Goal: Check status: Check status

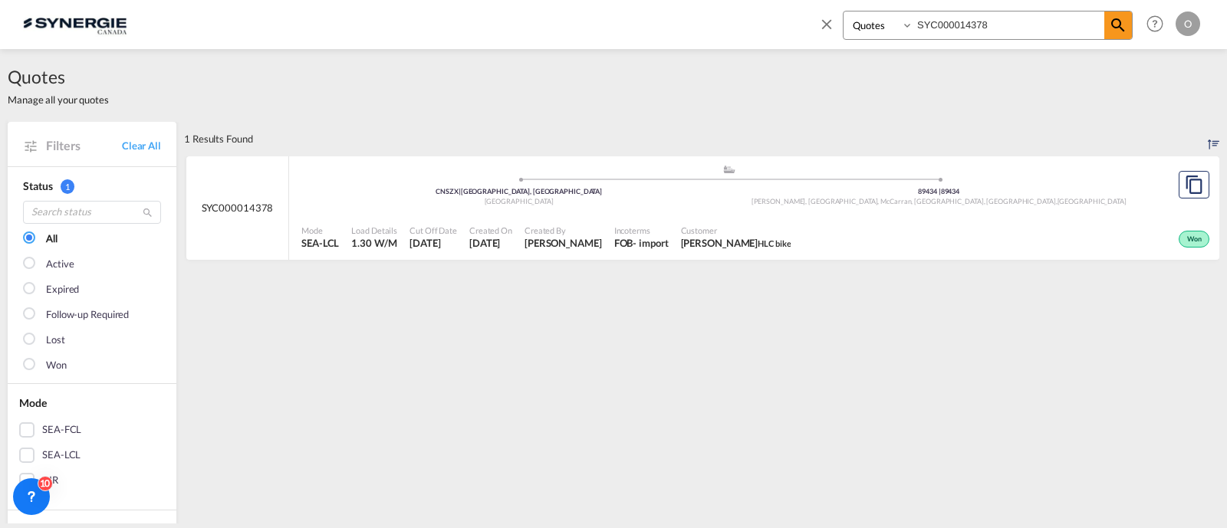
select select "Quotes"
click at [937, 140] on div "1 Results Found" at bounding box center [701, 139] width 1035 height 34
click at [958, 21] on input "SYC000014378" at bounding box center [1009, 25] width 191 height 27
paste input "3375"
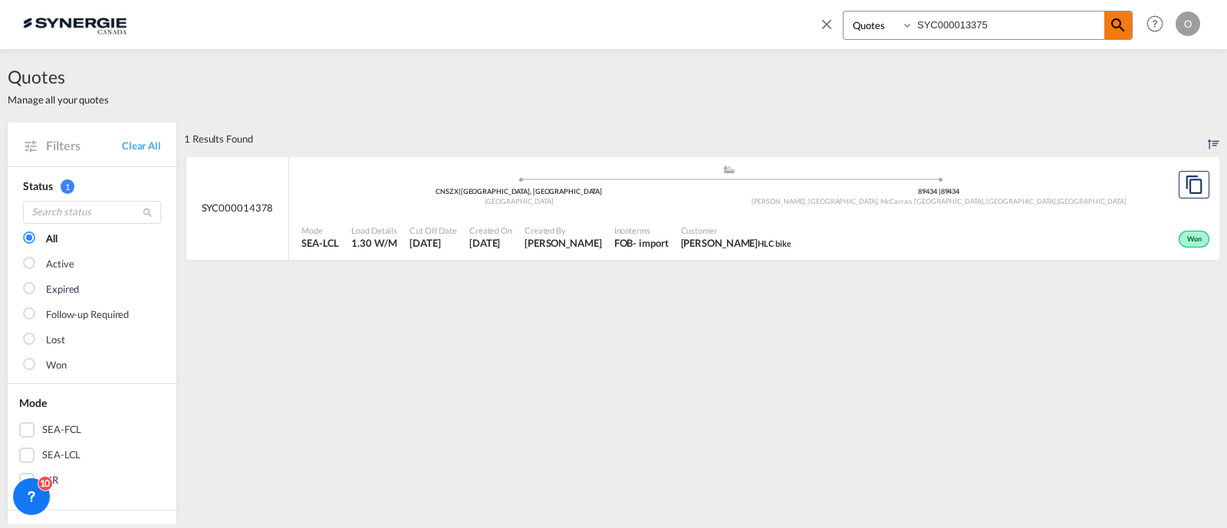
type input "SYC000013375"
click at [1127, 18] on md-icon "icon-magnify" at bounding box center [1118, 25] width 18 height 18
click at [900, 222] on div "Won" at bounding box center [1007, 238] width 411 height 38
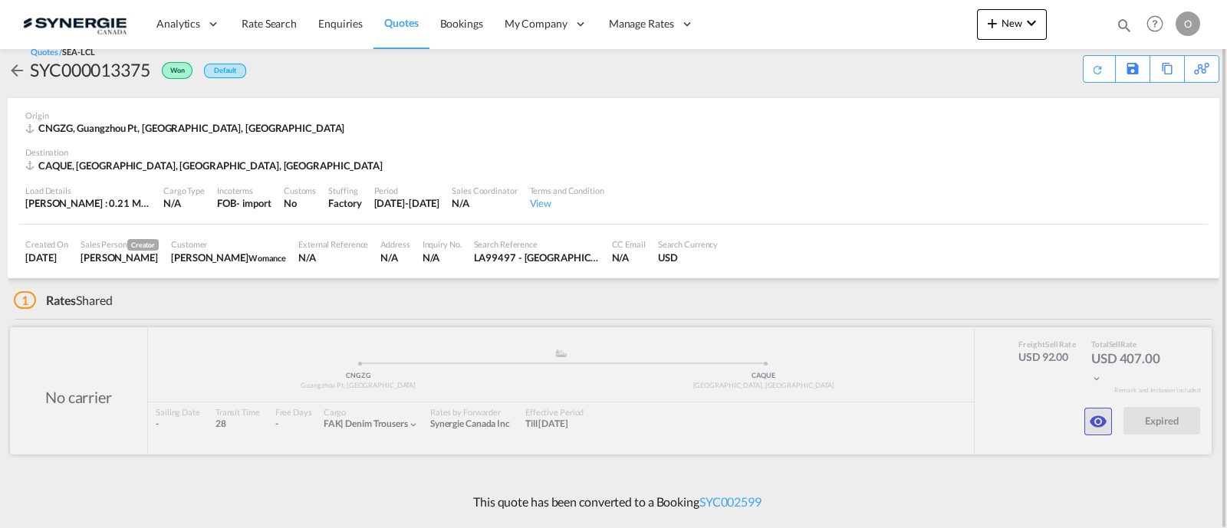
click at [1091, 429] on md-icon "icon-eye" at bounding box center [1098, 422] width 18 height 18
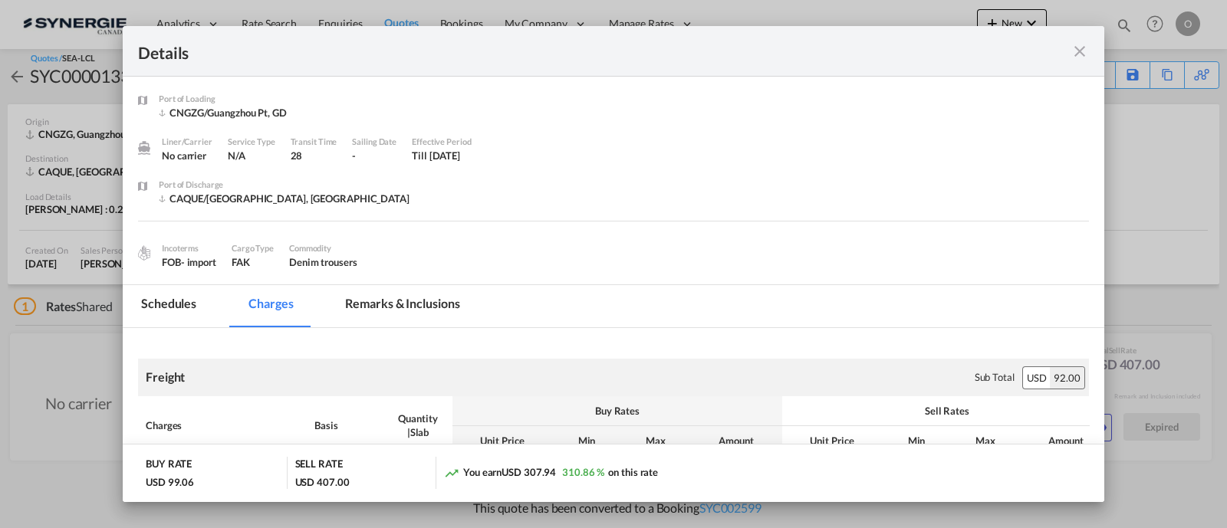
click at [433, 308] on md-tab-item "Remarks & Inclusions" at bounding box center [402, 306] width 151 height 42
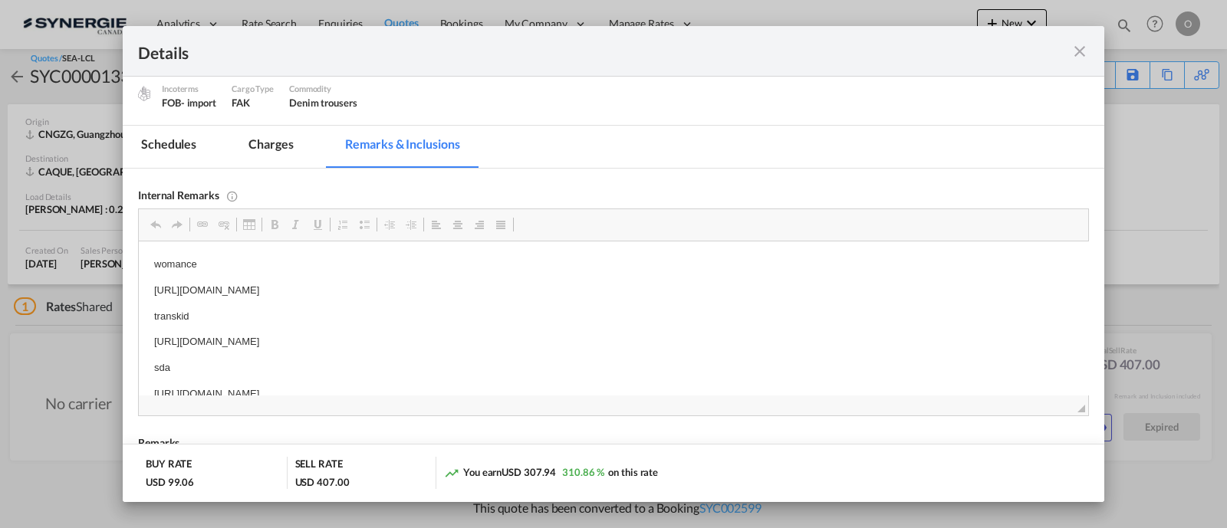
scroll to position [15, 0]
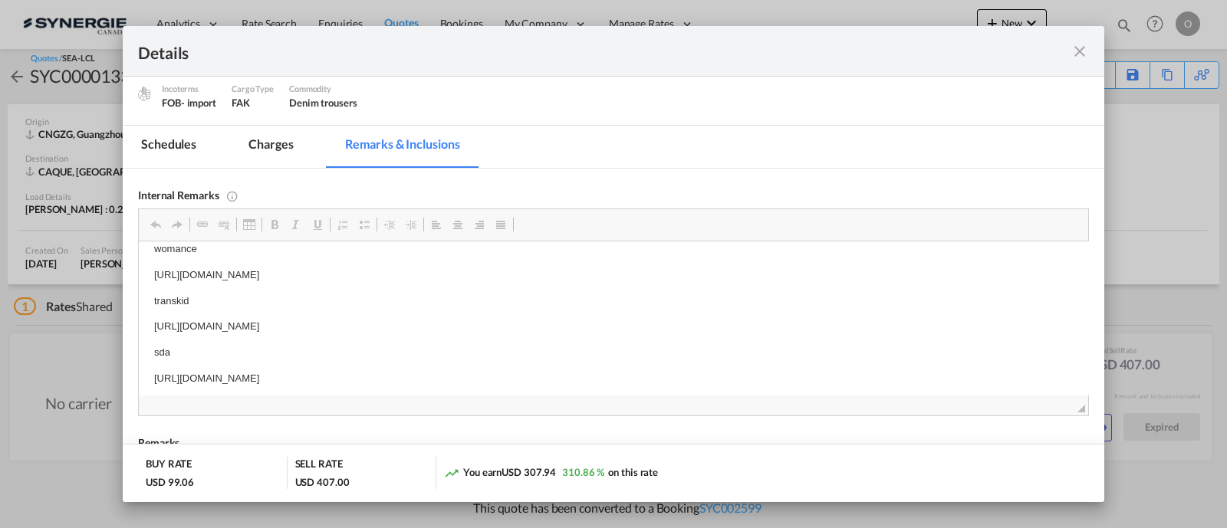
drag, startPoint x: 582, startPoint y: 341, endPoint x: 506, endPoint y: 339, distance: 76.0
drag, startPoint x: 505, startPoint y: 330, endPoint x: 151, endPoint y: 321, distance: 353.7
click at [151, 321] on html "womance [URL][DOMAIN_NAME] transkid [URL][DOMAIN_NAME] sda [URL][DOMAIN_NAME]" at bounding box center [614, 327] width 950 height 202
copy p "[URL][DOMAIN_NAME]"
drag, startPoint x: 426, startPoint y: 51, endPoint x: 450, endPoint y: 48, distance: 24.1
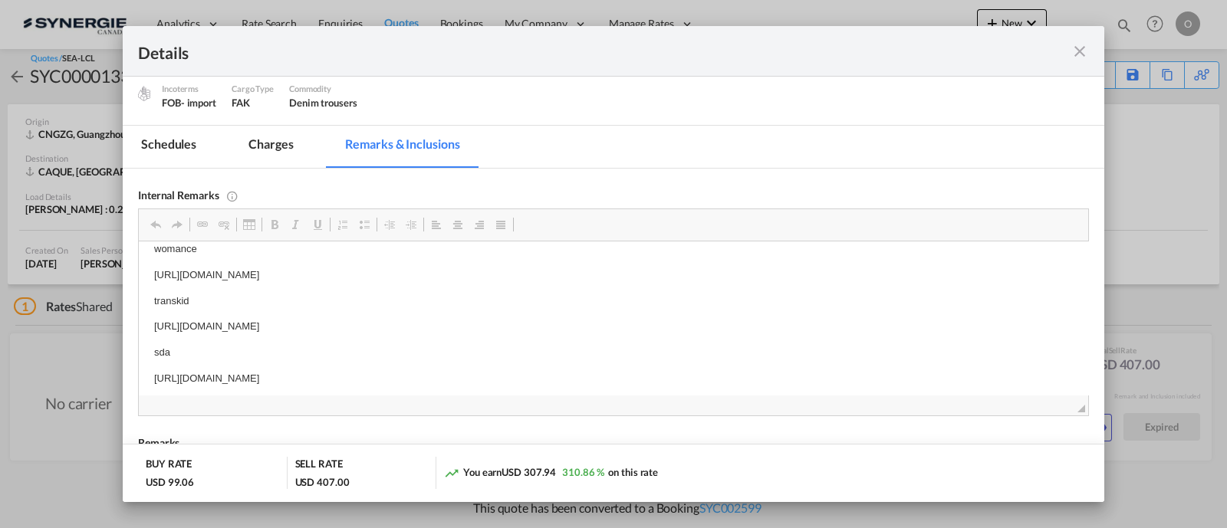
click at [450, 48] on div "Details" at bounding box center [566, 50] width 856 height 19
click at [1074, 54] on md-icon "icon-close fg-AAA8AD m-0 cursor" at bounding box center [1080, 51] width 18 height 18
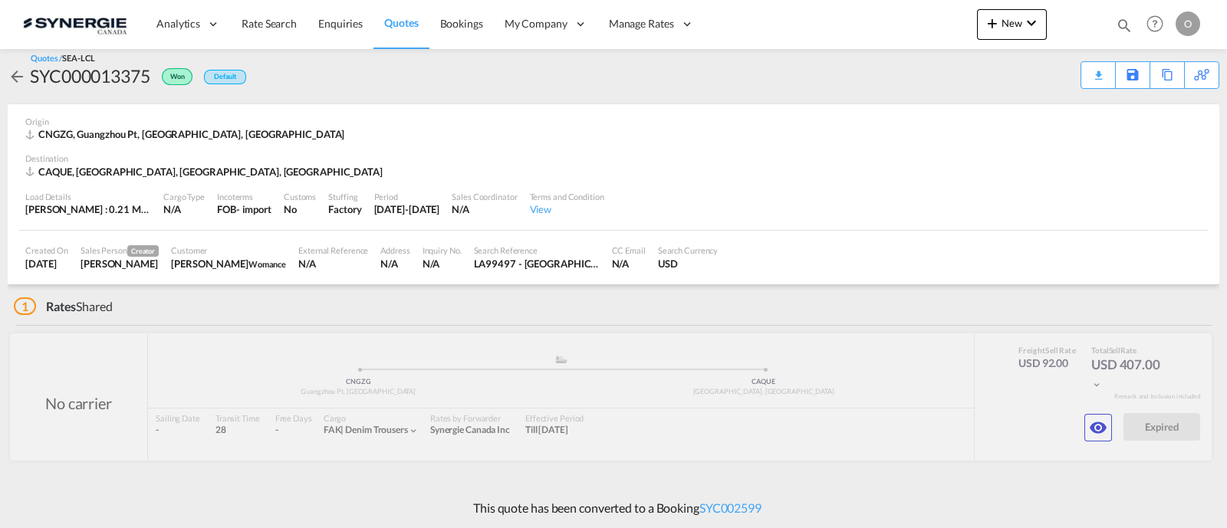
scroll to position [72, 0]
